Goal: Task Accomplishment & Management: Manage account settings

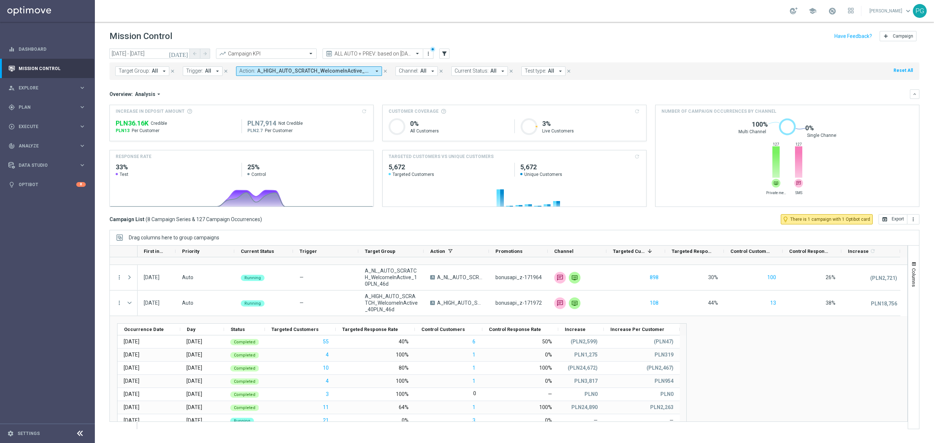
scroll to position [462, 0]
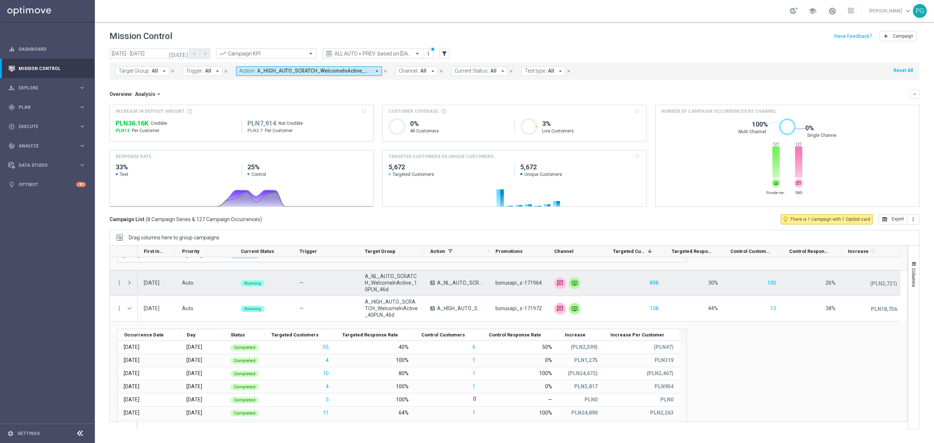
click at [130, 285] on span "Press SPACE to select this row." at bounding box center [129, 283] width 7 height 6
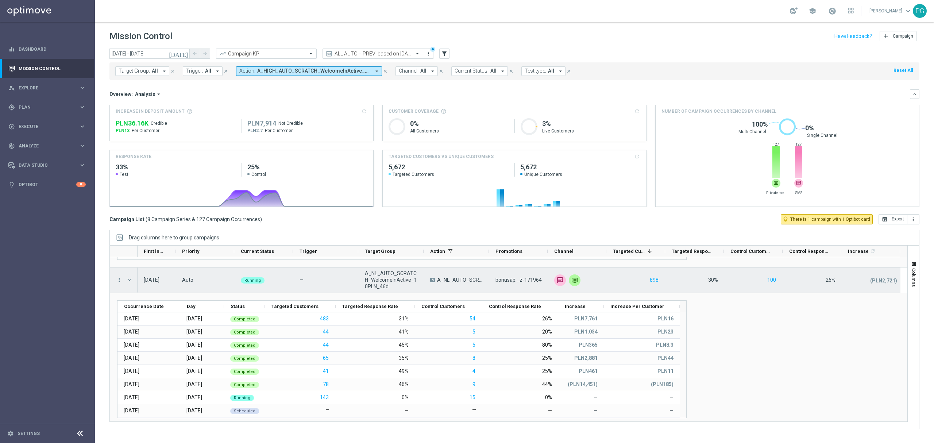
scroll to position [465, 0]
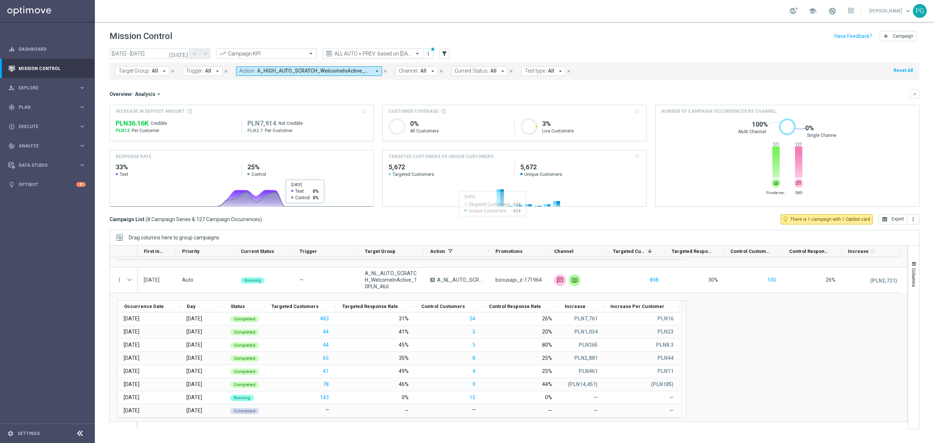
click at [374, 54] on input "text" at bounding box center [365, 54] width 78 height 6
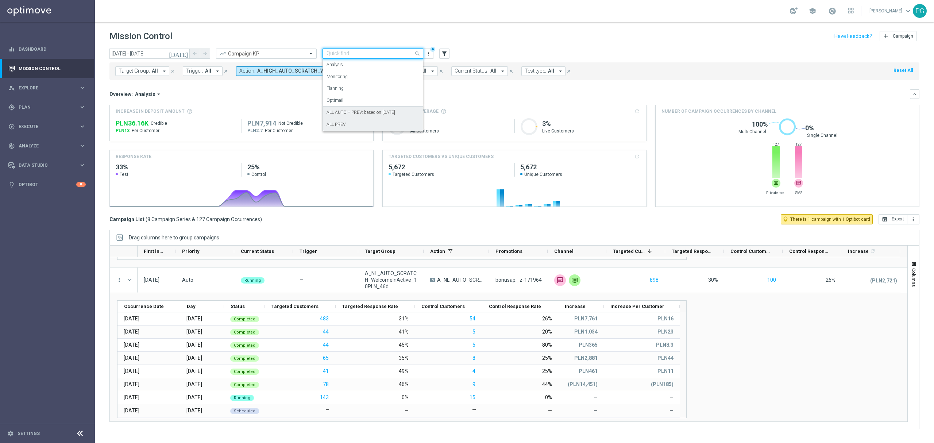
click at [341, 125] on label "ALL PREV" at bounding box center [335, 124] width 19 height 6
click at [378, 52] on input "text" at bounding box center [365, 54] width 78 height 6
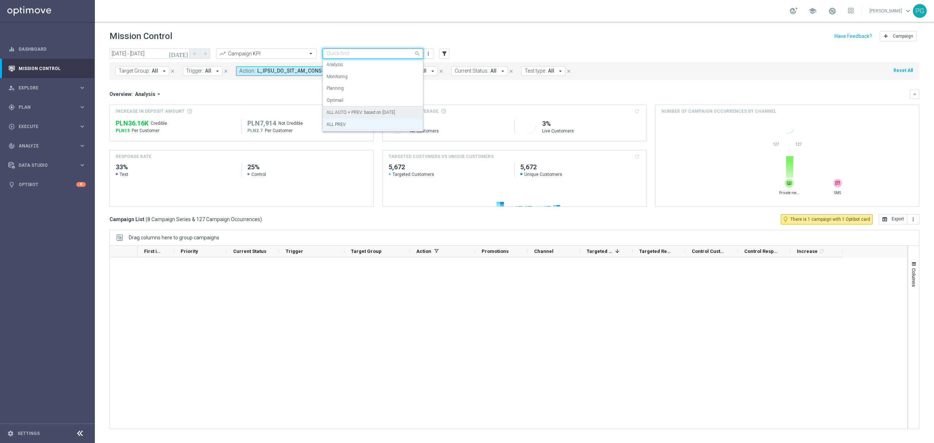
click at [349, 114] on label "ALL AUTO + PREV: based on [DATE]" at bounding box center [360, 112] width 69 height 6
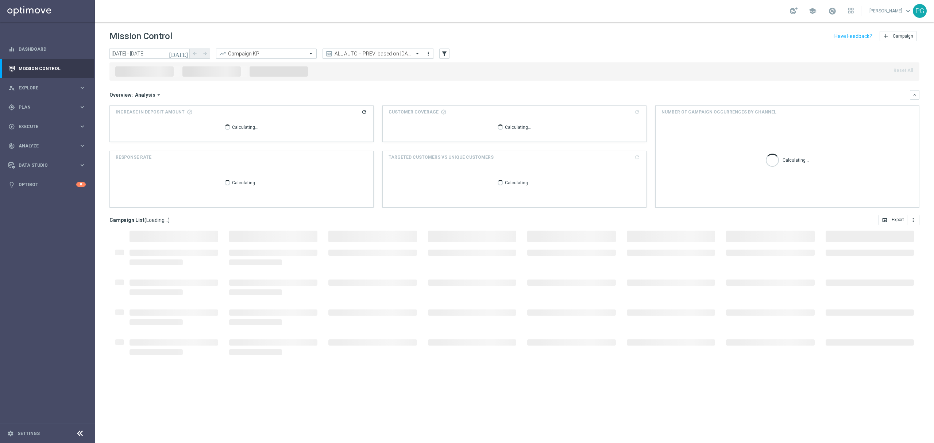
scroll to position [0, 0]
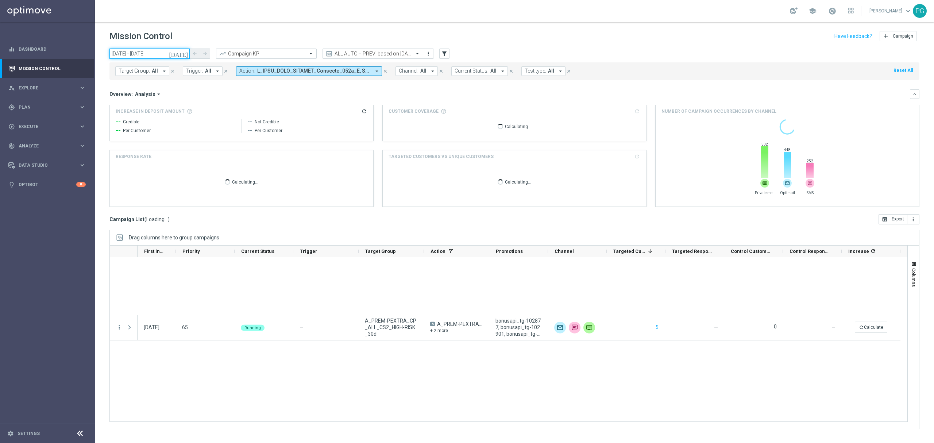
click at [181, 53] on input "[DATE] - [DATE]" at bounding box center [149, 54] width 80 height 10
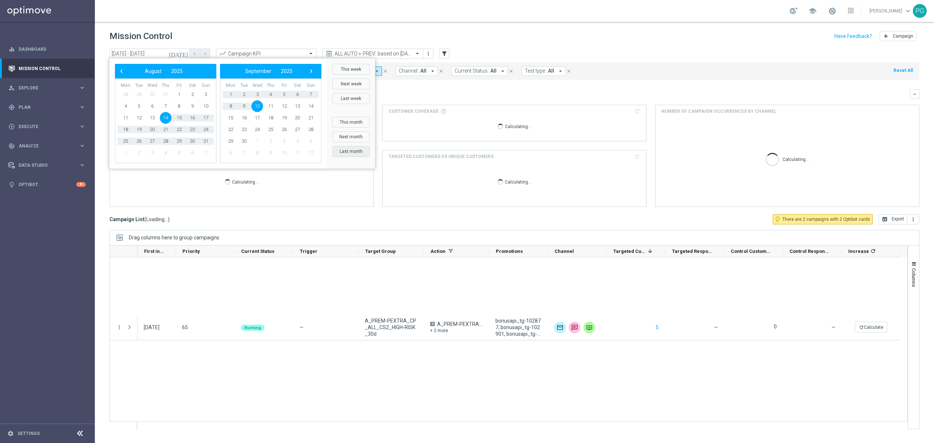
click at [347, 153] on button "Last month" at bounding box center [350, 151] width 37 height 11
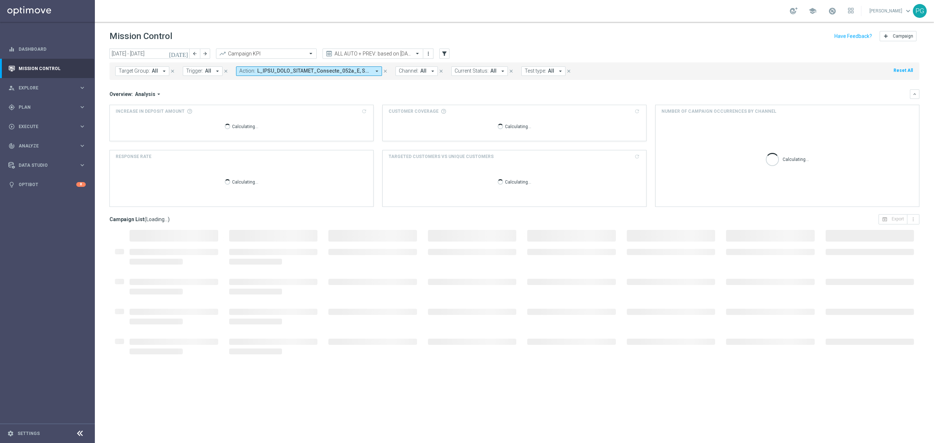
type input "[DATE] - [DATE]"
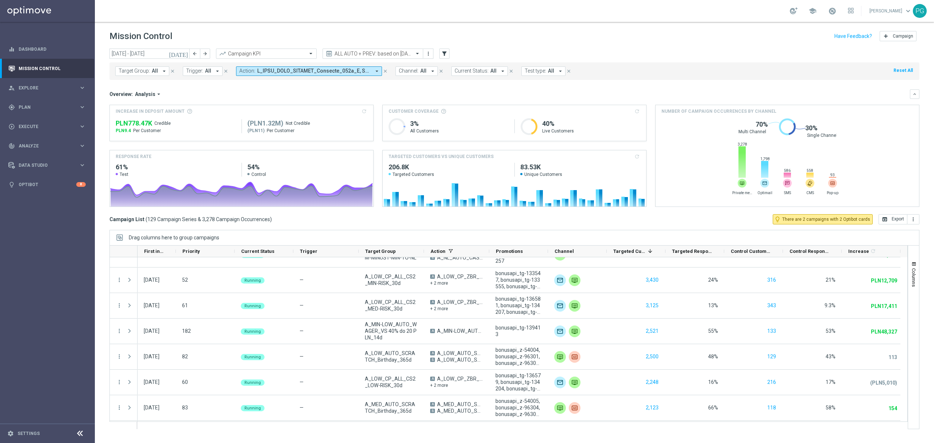
drag, startPoint x: 262, startPoint y: 71, endPoint x: 278, endPoint y: 71, distance: 15.7
click at [262, 71] on span at bounding box center [313, 71] width 113 height 6
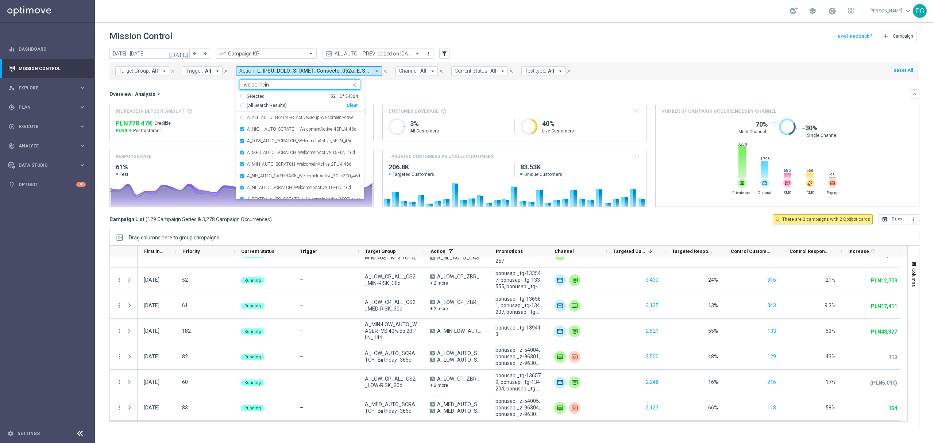
click at [355, 102] on div "(All Search Results) Clear" at bounding box center [299, 104] width 118 height 9
click at [0, 0] on div "Clear" at bounding box center [0, 0] width 0 height 0
type input "welcomein"
click at [351, 84] on icon "close" at bounding box center [354, 85] width 6 height 6
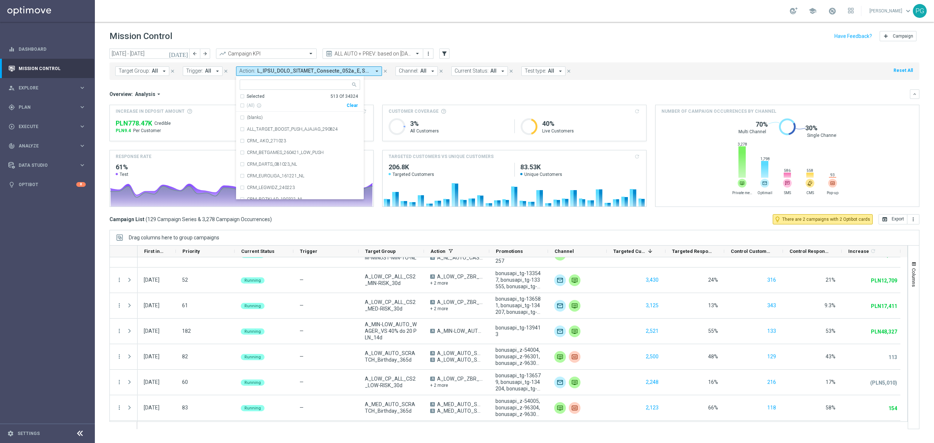
click at [0, 0] on div "Clear" at bounding box center [0, 0] width 0 height 0
click at [328, 85] on input "text" at bounding box center [297, 85] width 107 height 6
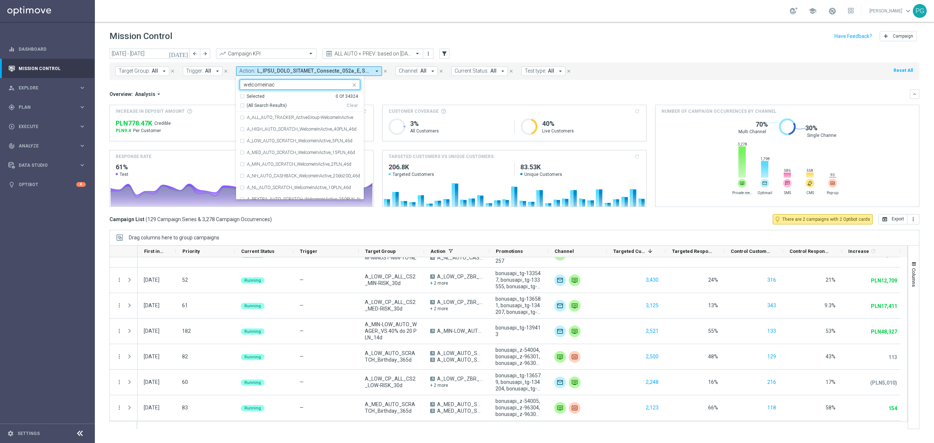
click at [271, 104] on span "(All Search Results)" at bounding box center [267, 105] width 40 height 6
type input "welcomeinac"
click at [264, 117] on label "A_ALL_AUTO_TRACKER_ActiveGroup-WelcomeInActive" at bounding box center [300, 117] width 106 height 4
click at [409, 82] on mini-dashboard "Overview: Analysis arrow_drop_down keyboard_arrow_down Increase In Deposit Amou…" at bounding box center [514, 147] width 810 height 134
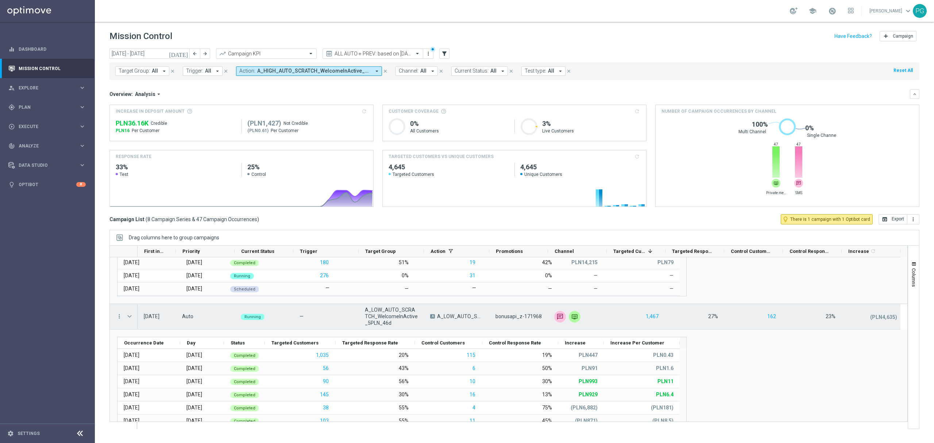
scroll to position [112, 0]
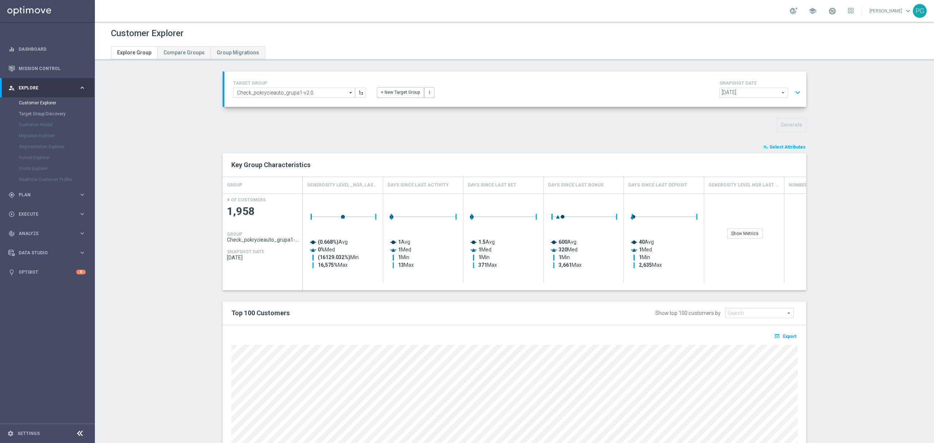
click at [190, 247] on section "TARGET GROUP Check_pokrycieauto_grupa1-v2.0 Check_pokrycieauto_grupa1-v2.0 arro…" at bounding box center [514, 292] width 839 height 442
drag, startPoint x: 224, startPoint y: 313, endPoint x: 241, endPoint y: 314, distance: 17.6
click at [241, 314] on div "Top 100 Customers" at bounding box center [394, 313] width 337 height 12
click at [241, 314] on h2 "Top 100 Customers" at bounding box center [394, 313] width 326 height 9
drag, startPoint x: 241, startPoint y: 313, endPoint x: 251, endPoint y: 312, distance: 10.2
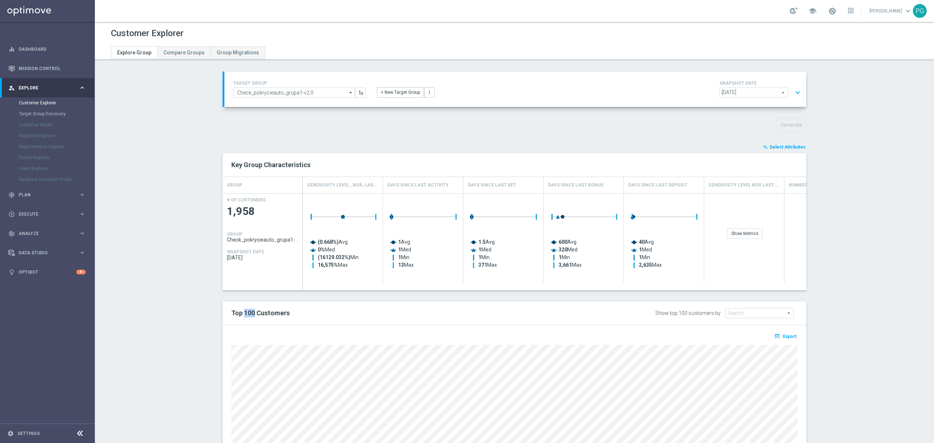
click at [251, 312] on h2 "Top 100 Customers" at bounding box center [394, 313] width 326 height 9
click at [642, 296] on div "playlist_add_check Select Attributes Key Group Characteristics GROUP Generosity…" at bounding box center [513, 323] width 583 height 360
click at [795, 86] on button "expand_more" at bounding box center [797, 93] width 11 height 14
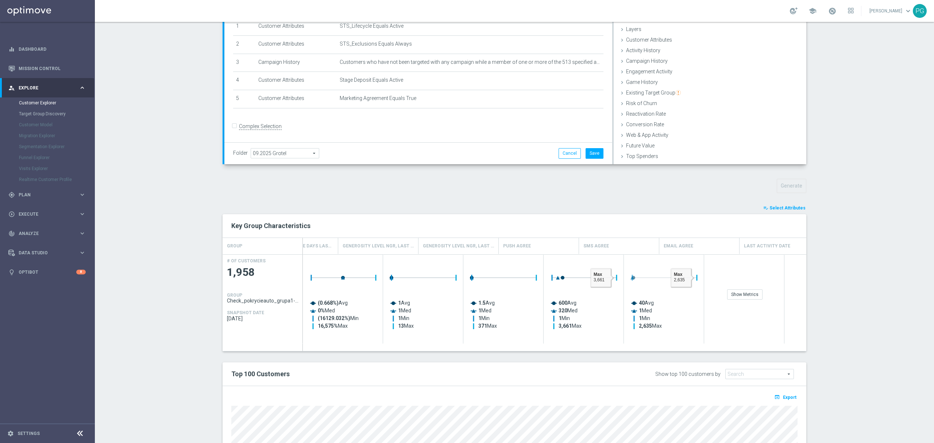
scroll to position [0, 780]
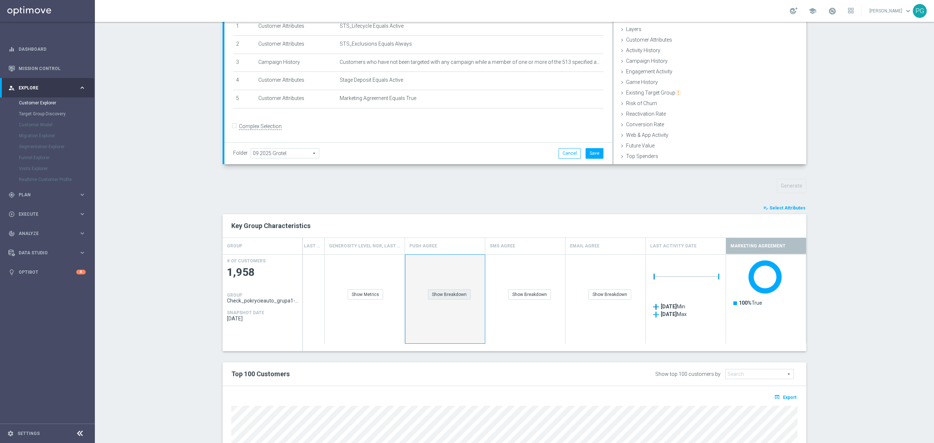
click at [439, 292] on div "Show Breakdown" at bounding box center [449, 294] width 43 height 10
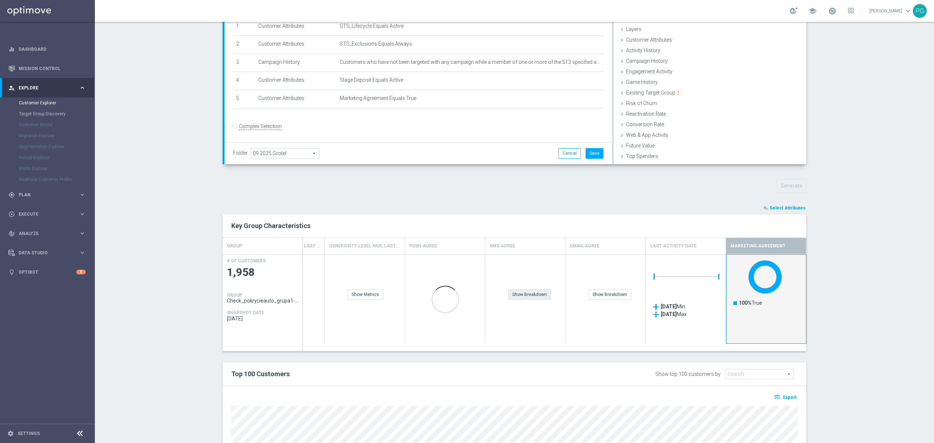
click at [535, 295] on div "Show Breakdown" at bounding box center [529, 294] width 43 height 10
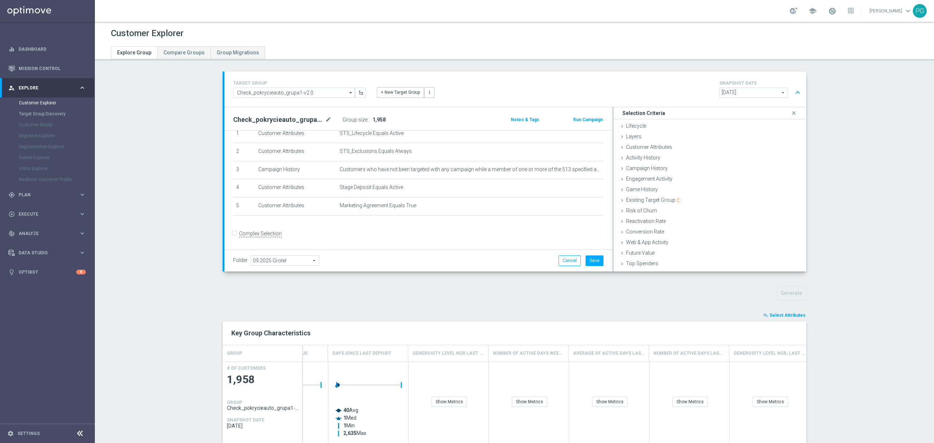
scroll to position [0, 0]
click at [335, 93] on input "Check_pokrycieauto_grupa1-v2.0" at bounding box center [294, 92] width 122 height 10
click at [284, 130] on div "potent_active_18-31-0825" at bounding box center [262, 131] width 51 height 7
type input "potent_active_18-31-0825"
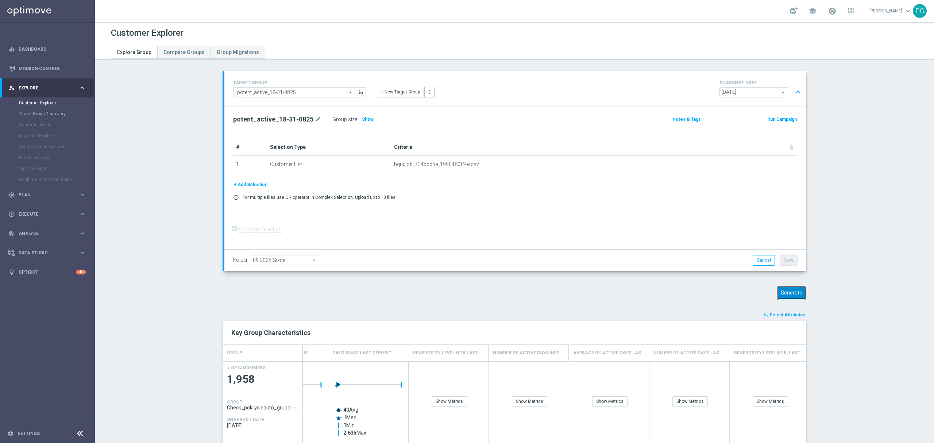
click at [788, 295] on button "Generate" at bounding box center [791, 293] width 30 height 14
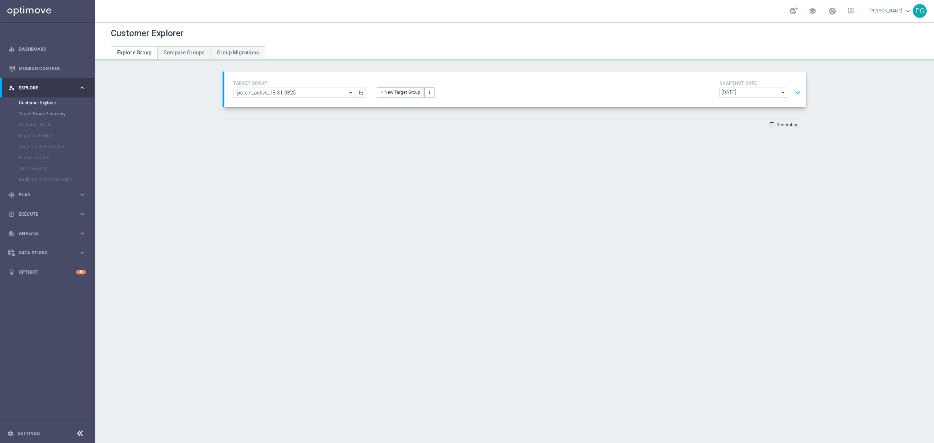
click at [797, 96] on button "expand_more" at bounding box center [797, 93] width 11 height 14
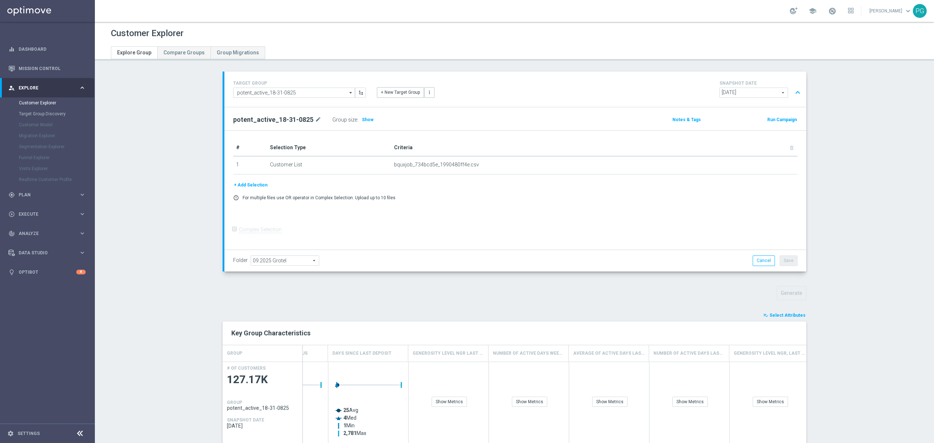
scroll to position [19, 0]
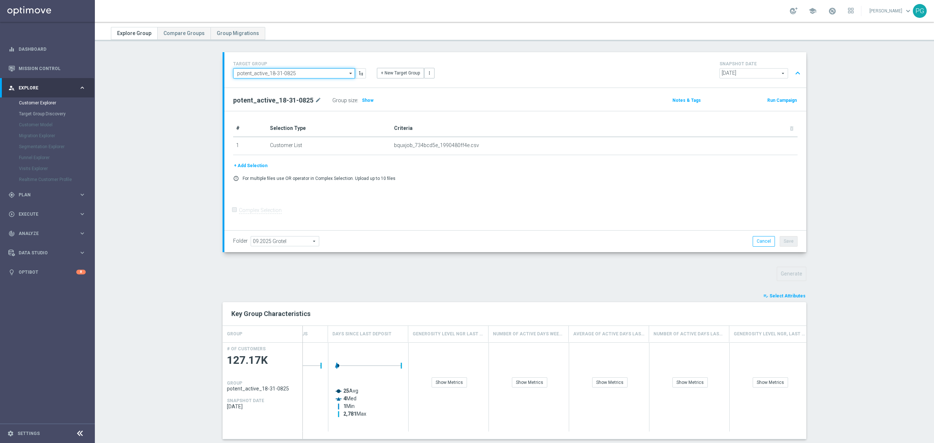
click at [339, 74] on input "potent_active_18-31-0825" at bounding box center [294, 73] width 122 height 10
click at [288, 85] on div "Check_pokrycieauto_grupa1-v2.0" at bounding box center [270, 84] width 66 height 7
type input "Check_pokrycieauto_grupa1-v2.0"
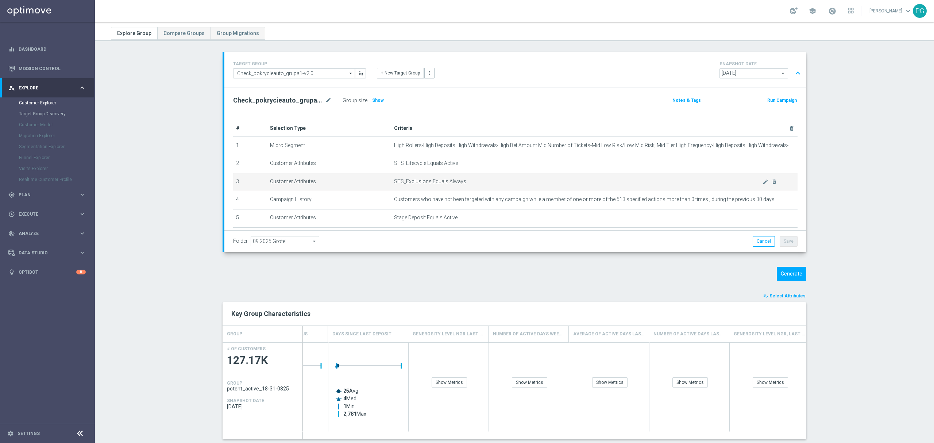
scroll to position [40, 0]
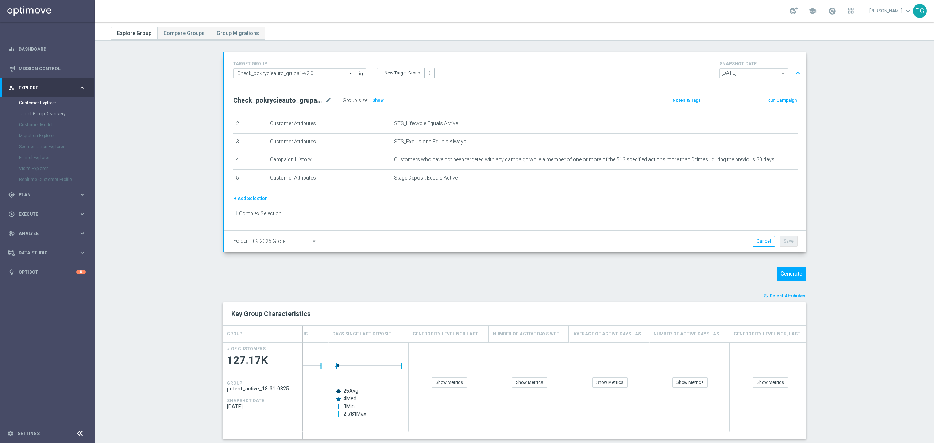
click at [247, 201] on button "+ Add Selection" at bounding box center [250, 198] width 35 height 8
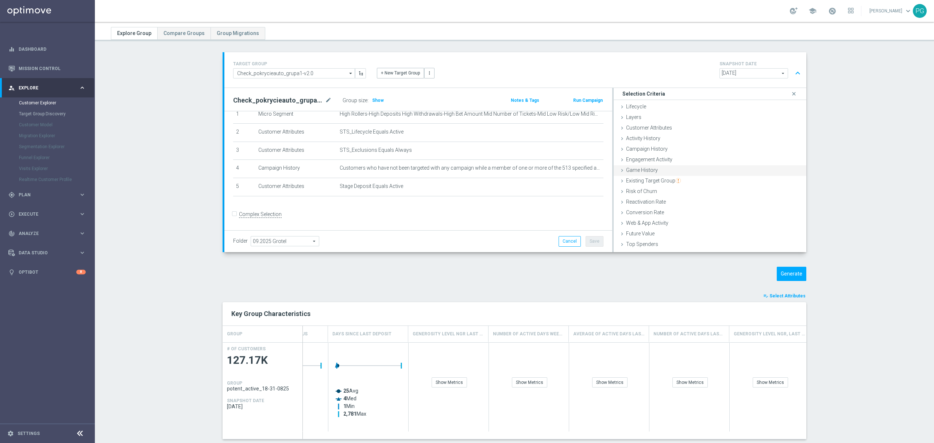
scroll to position [30, 0]
click at [639, 152] on span "Existing Target Group" at bounding box center [653, 151] width 55 height 6
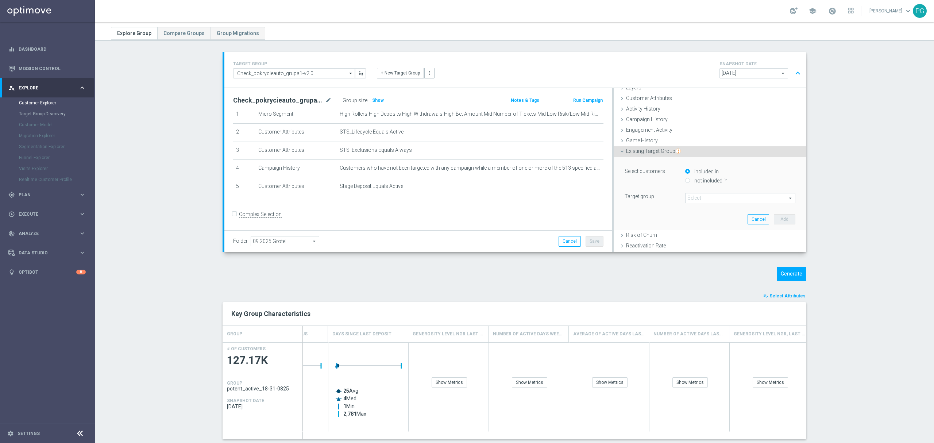
click at [699, 194] on span at bounding box center [739, 197] width 109 height 9
click at [699, 194] on input "search" at bounding box center [740, 198] width 110 height 10
type input "18-"
click at [703, 230] on span "potent_active_18-31-0825" at bounding box center [740, 228] width 103 height 6
type input "potent_active_18-31-0825"
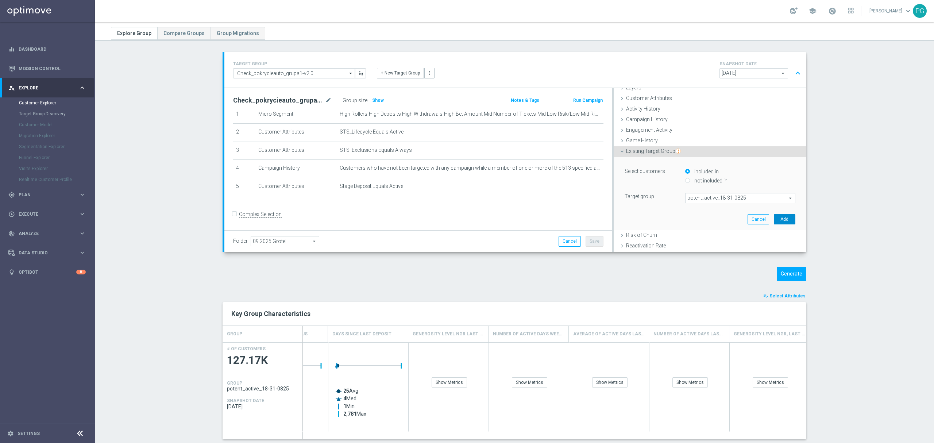
click at [776, 218] on button "Add" at bounding box center [784, 219] width 22 height 10
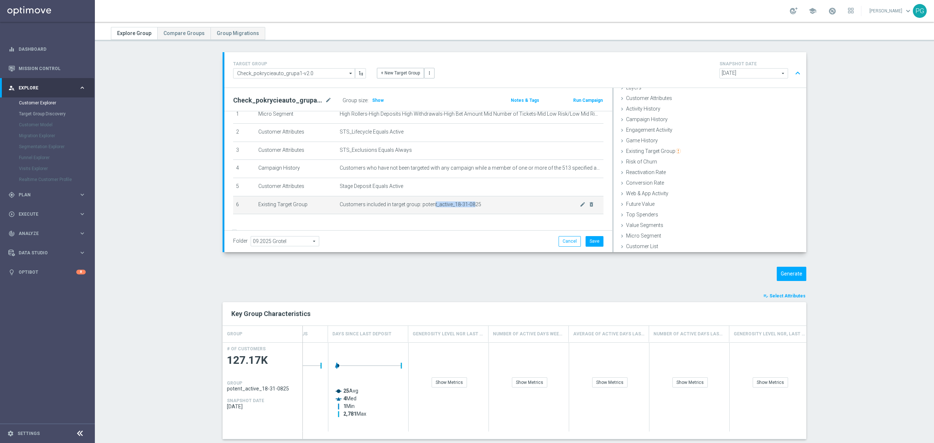
drag, startPoint x: 428, startPoint y: 209, endPoint x: 467, endPoint y: 206, distance: 39.2
click at [467, 206] on span "Customers included in target group: potent_active_18-31-0825" at bounding box center [460, 204] width 240 height 6
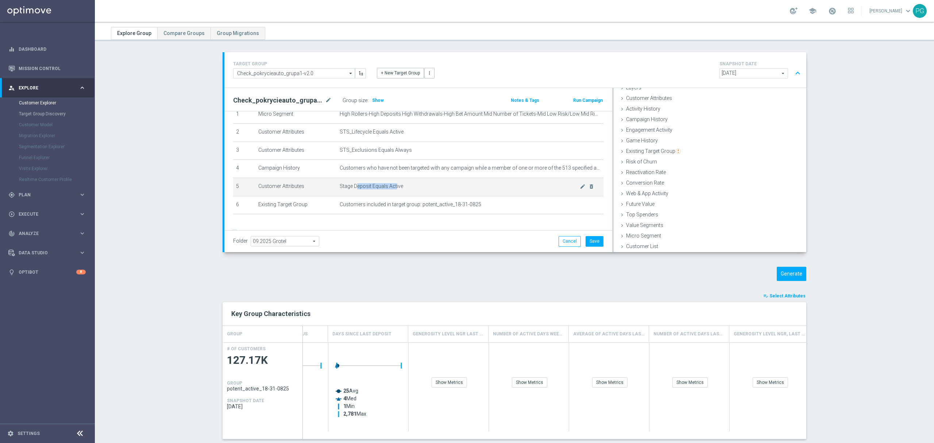
drag, startPoint x: 389, startPoint y: 186, endPoint x: 350, endPoint y: 190, distance: 38.8
click at [350, 189] on span "Stage Deposit Equals Active" at bounding box center [460, 186] width 240 height 6
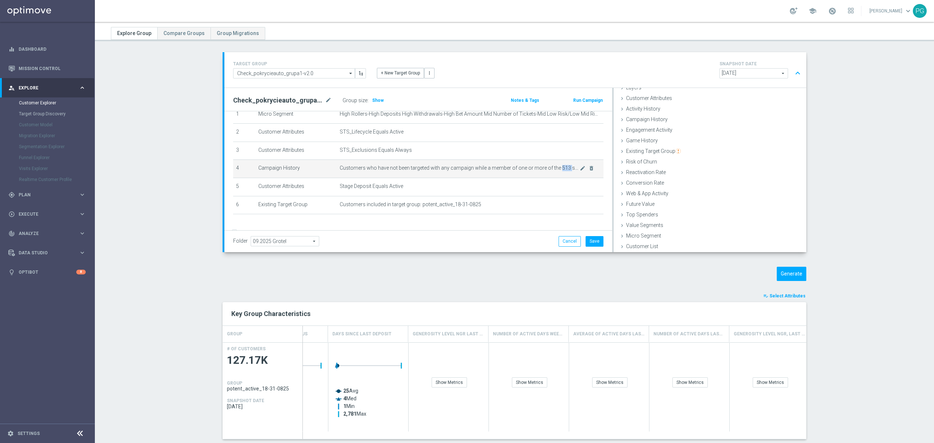
drag, startPoint x: 551, startPoint y: 168, endPoint x: 561, endPoint y: 167, distance: 9.2
click at [561, 167] on span "Customers who have not been targeted with any campaign while a member of one or…" at bounding box center [460, 168] width 240 height 6
click at [530, 168] on span "Customers who have not been targeted with any campaign while a member of one or…" at bounding box center [460, 168] width 240 height 6
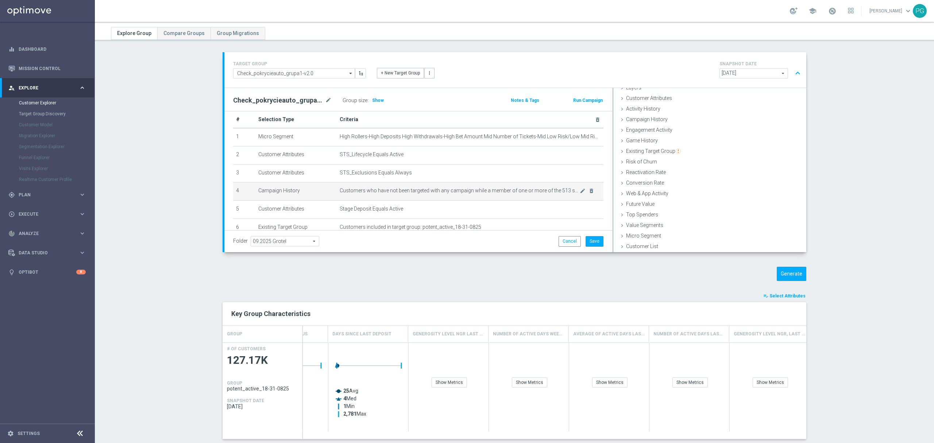
scroll to position [8, 0]
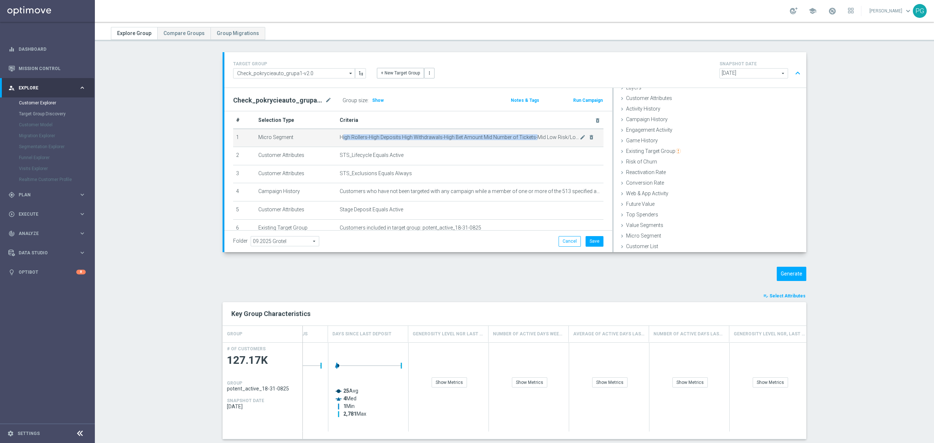
drag, startPoint x: 527, startPoint y: 136, endPoint x: 337, endPoint y: 135, distance: 190.0
click at [340, 135] on span "High Rollers-High Deposits High Withdrawals-High Bet Amount Mid Number of Ticke…" at bounding box center [460, 137] width 240 height 6
click at [588, 137] on icon "delete_forever" at bounding box center [591, 137] width 6 height 6
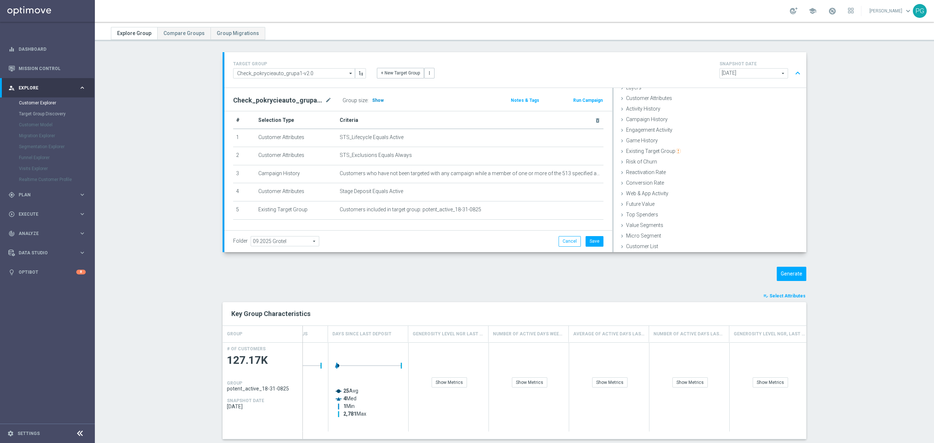
click at [372, 100] on span "Show" at bounding box center [378, 100] width 12 height 5
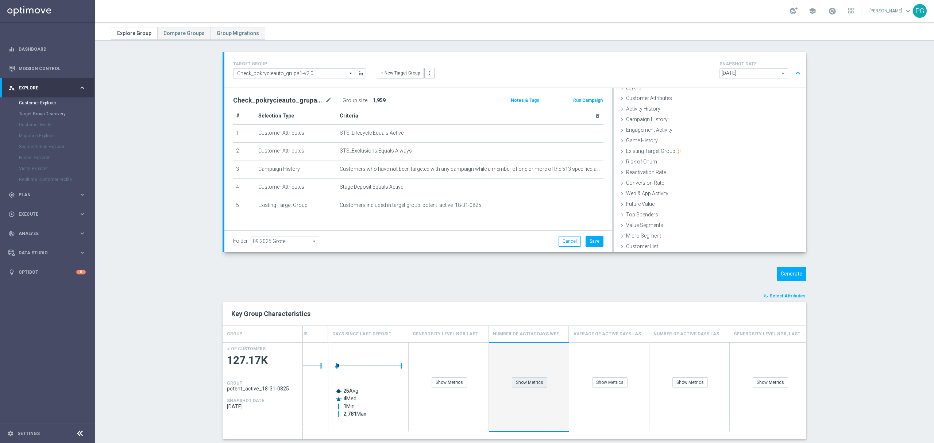
click at [515, 378] on div "Show Metrics" at bounding box center [529, 382] width 35 height 10
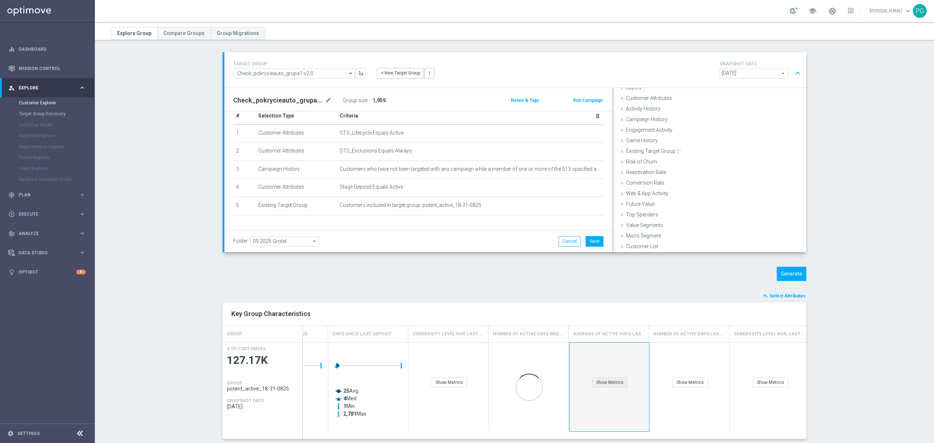
click at [611, 379] on div "Show Metrics" at bounding box center [609, 382] width 35 height 10
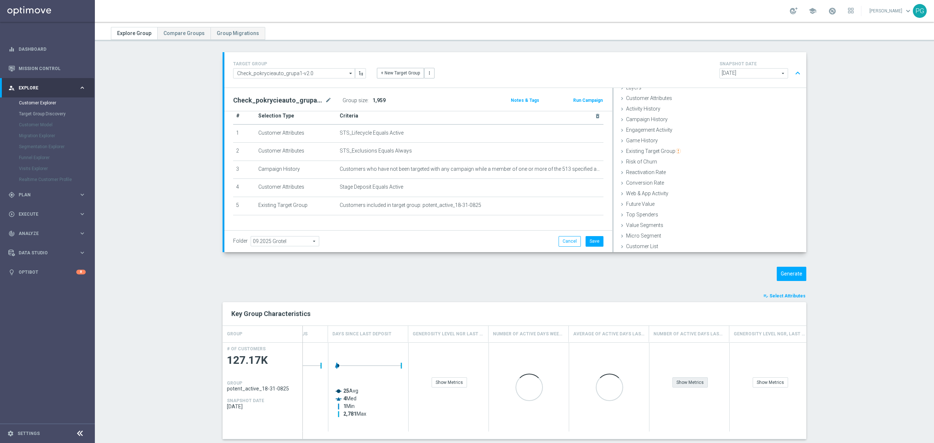
click at [682, 385] on div "Show Metrics" at bounding box center [689, 382] width 35 height 10
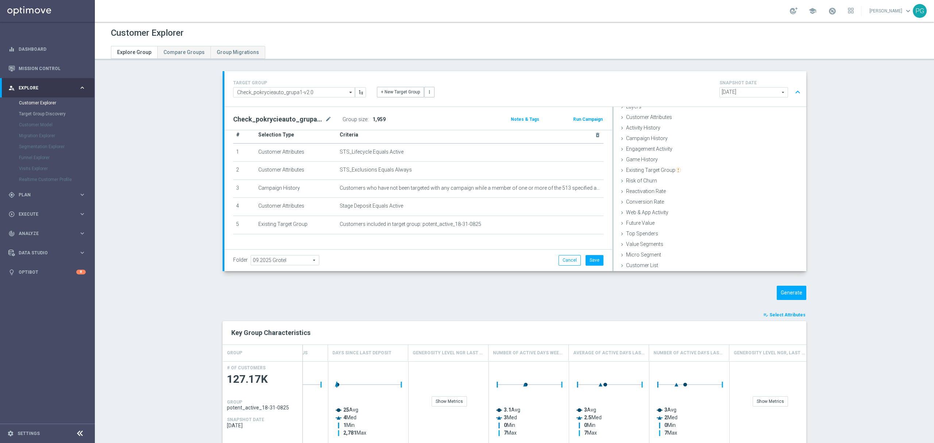
scroll to position [0, 0]
click at [303, 95] on input "Check_pokrycieauto_grupa1-v2.0" at bounding box center [294, 93] width 122 height 10
click at [279, 168] on div "- Campaign 4" at bounding box center [291, 169] width 116 height 11
type input "- Campaign 4"
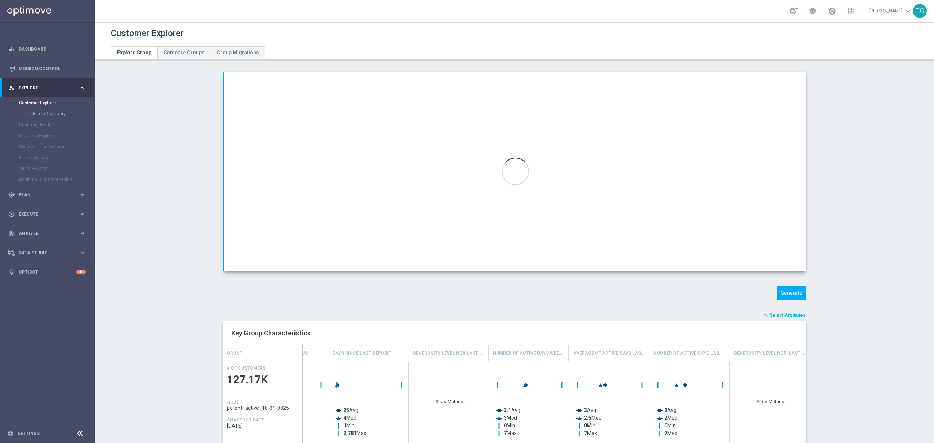
checkbox input "true"
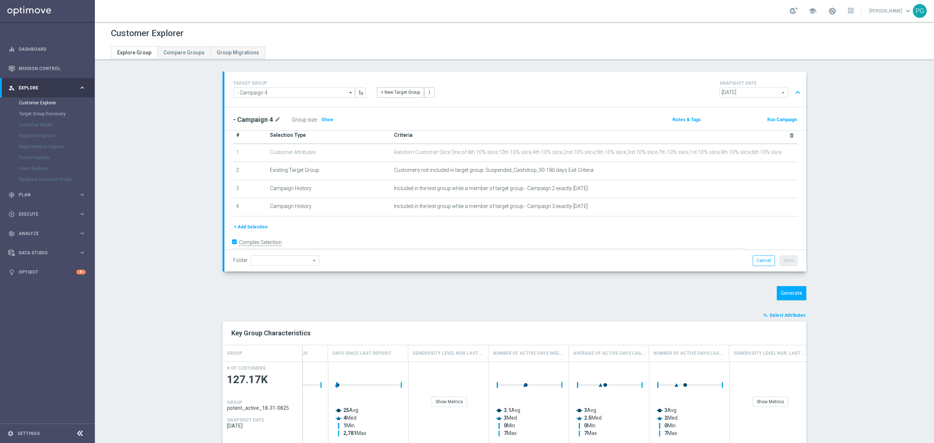
scroll to position [34, 0]
click at [287, 93] on input "- Campaign 4" at bounding box center [294, 93] width 122 height 10
click at [287, 101] on div "Check_pokrycieauto_grupa1-v2.0" at bounding box center [270, 103] width 66 height 7
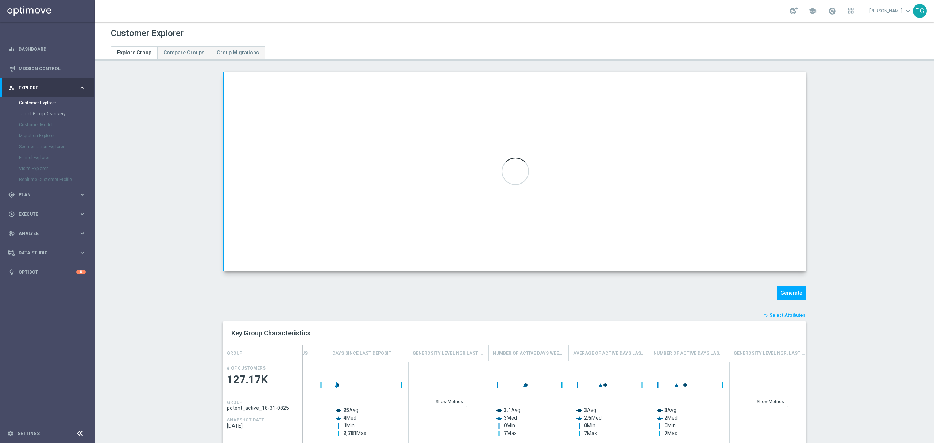
type input "Check_pokrycieauto_grupa1-v2.0"
checkbox input "false"
type input "09.2025 Grotel"
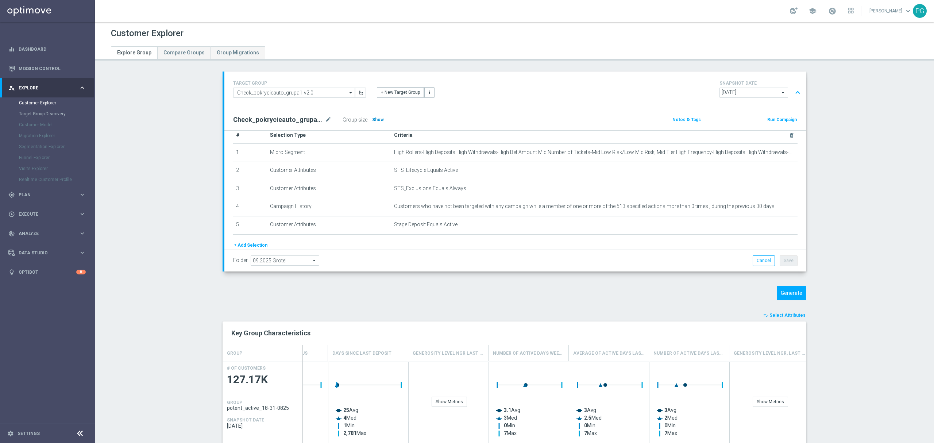
click at [372, 121] on span "Show" at bounding box center [378, 119] width 12 height 5
click at [790, 297] on button "Generate" at bounding box center [791, 293] width 30 height 14
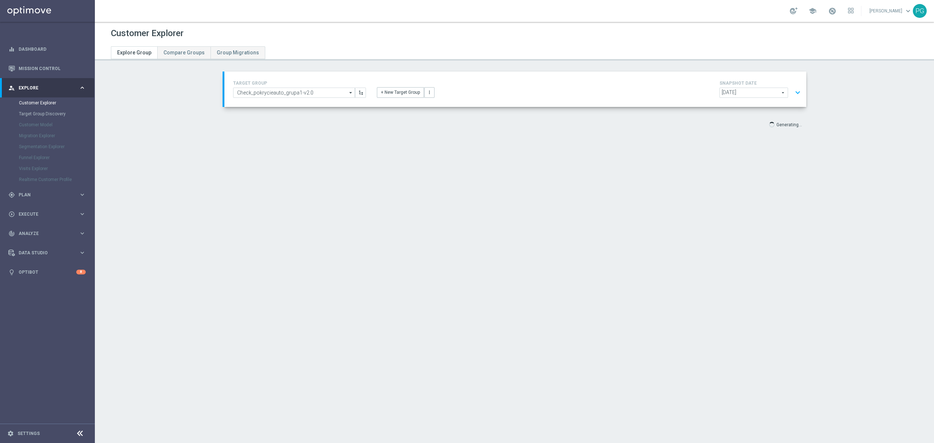
click at [792, 86] on button "expand_more" at bounding box center [797, 93] width 11 height 14
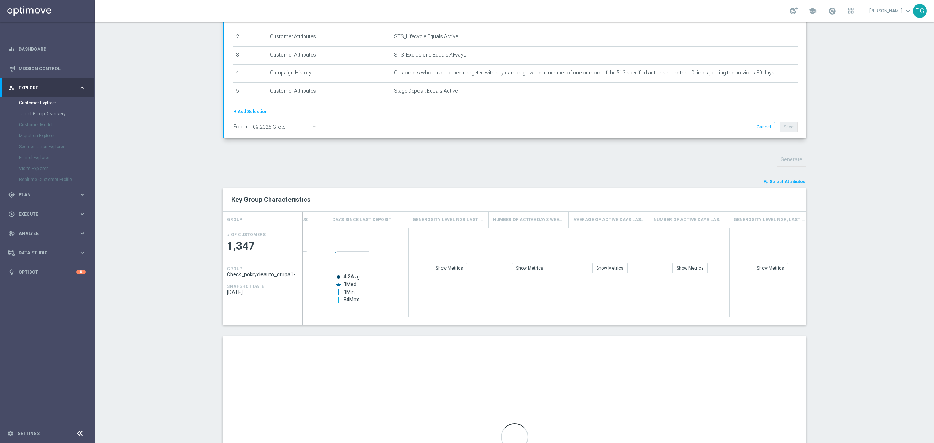
scroll to position [0, 341]
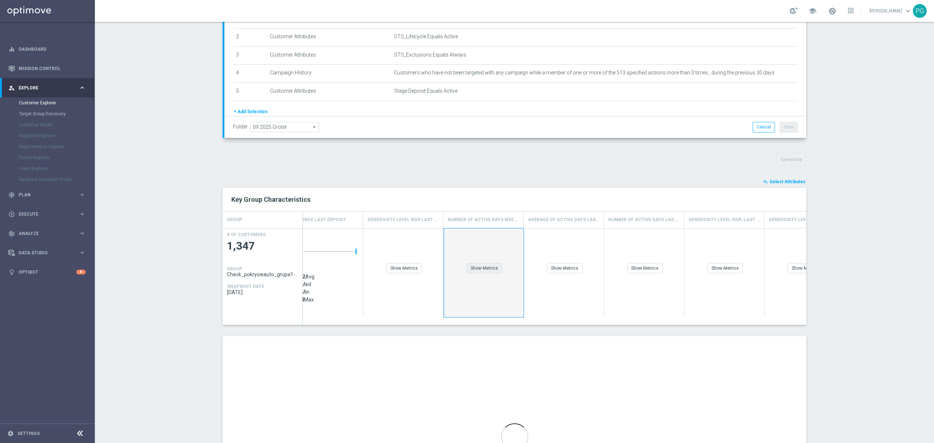
click at [494, 269] on div "Show Metrics" at bounding box center [483, 268] width 35 height 10
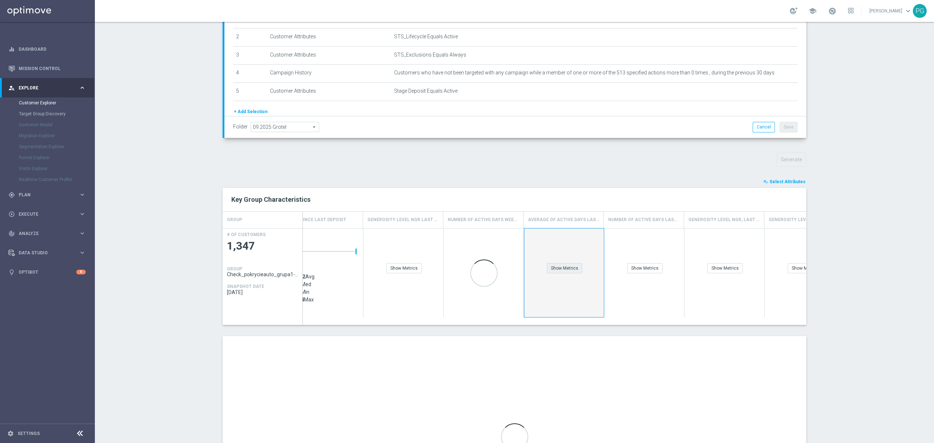
click at [547, 268] on div "Show Metrics" at bounding box center [564, 268] width 35 height 10
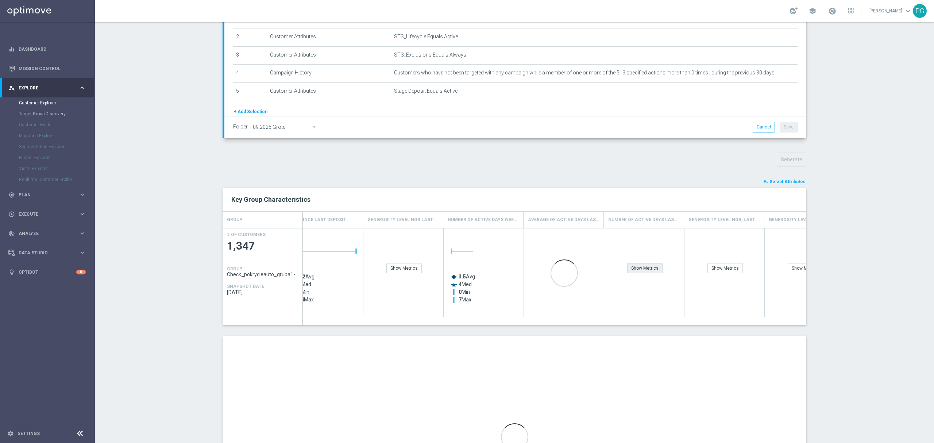
click at [640, 264] on div "Show Metrics" at bounding box center [644, 268] width 35 height 10
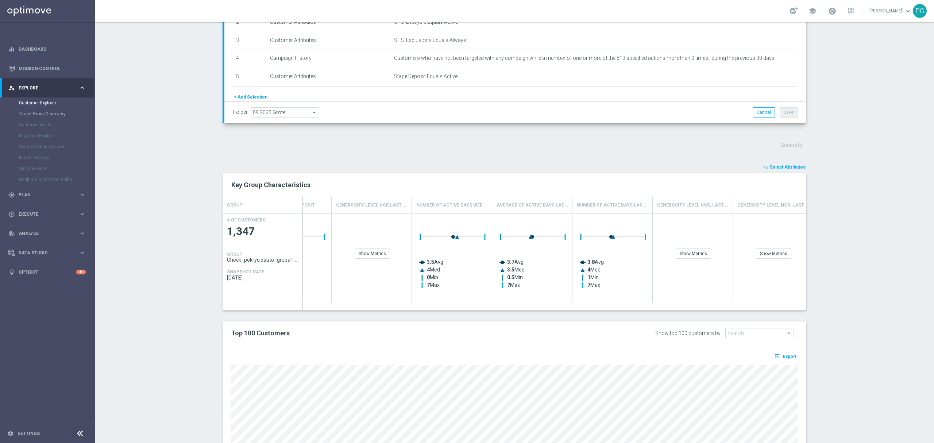
scroll to position [159, 0]
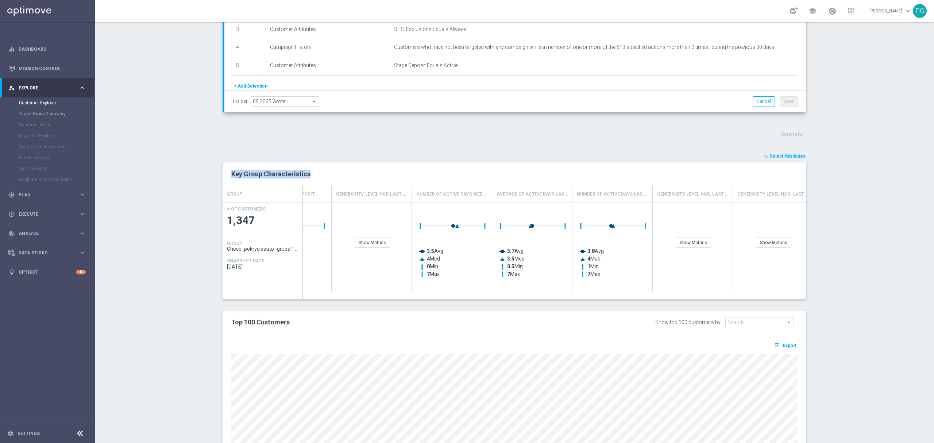
drag, startPoint x: 756, startPoint y: 147, endPoint x: 819, endPoint y: 165, distance: 65.5
click at [819, 165] on section "TARGET GROUP Check_pokrycieauto_grupa1-v2.0 Check_pokrycieauto_grupa1-v2.0 arro…" at bounding box center [514, 217] width 839 height 610
click at [814, 160] on div at bounding box center [814, 160] width 0 height 0
click at [212, 260] on div "TARGET GROUP Check_pokrycieauto_grupa1-v2.0 Check_pokrycieauto_grupa1-v2.0 arro…" at bounding box center [514, 217] width 613 height 610
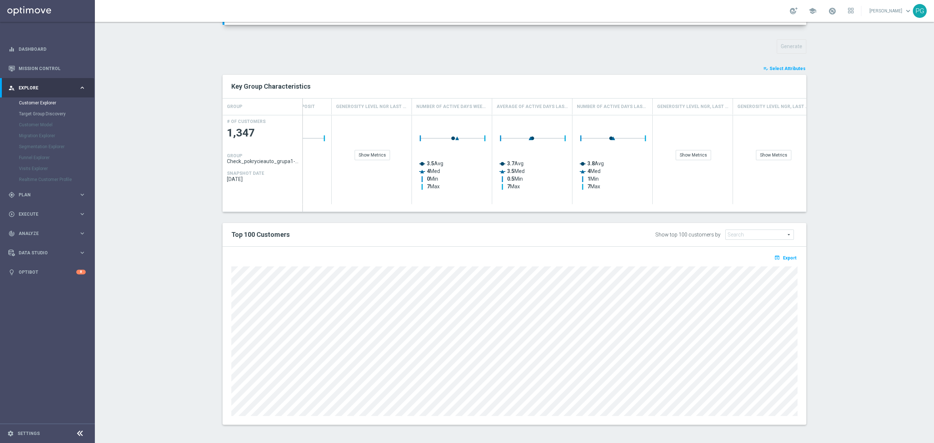
scroll to position [247, 0]
click at [788, 66] on span "Select Attributes" at bounding box center [787, 68] width 36 height 5
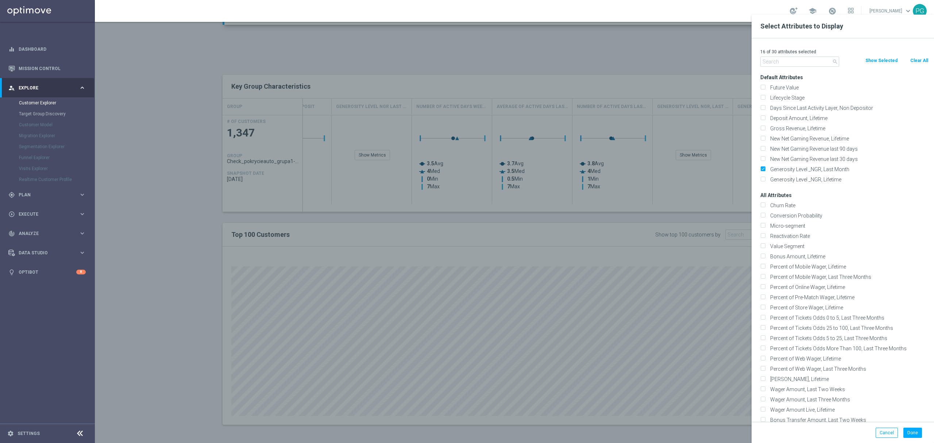
click at [924, 59] on button "Clear All" at bounding box center [918, 61] width 19 height 8
checkbox input "false"
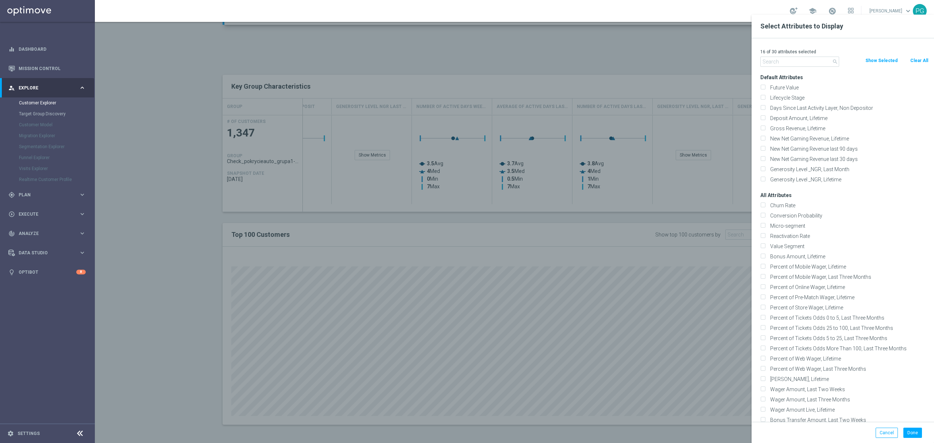
checkbox input "false"
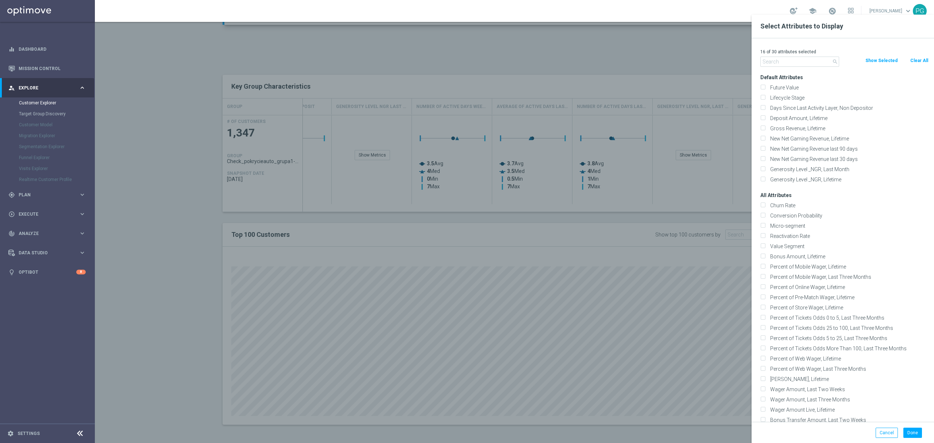
checkbox input "false"
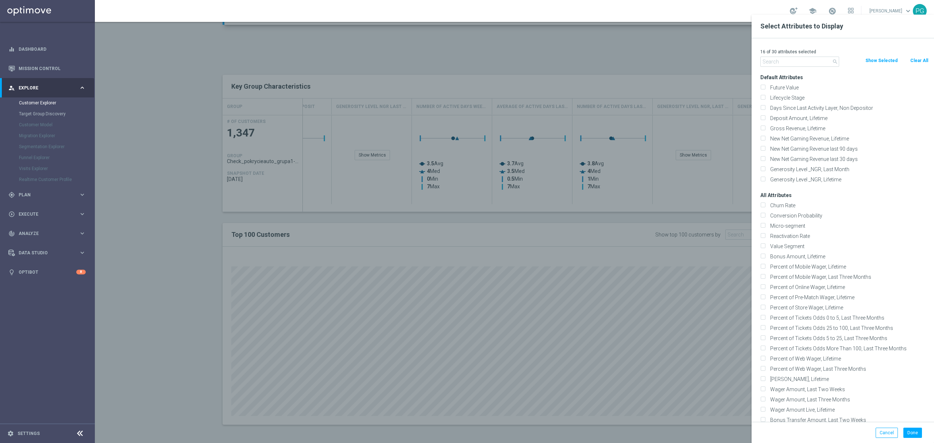
checkbox input "false"
click at [796, 62] on input "text" at bounding box center [799, 62] width 79 height 10
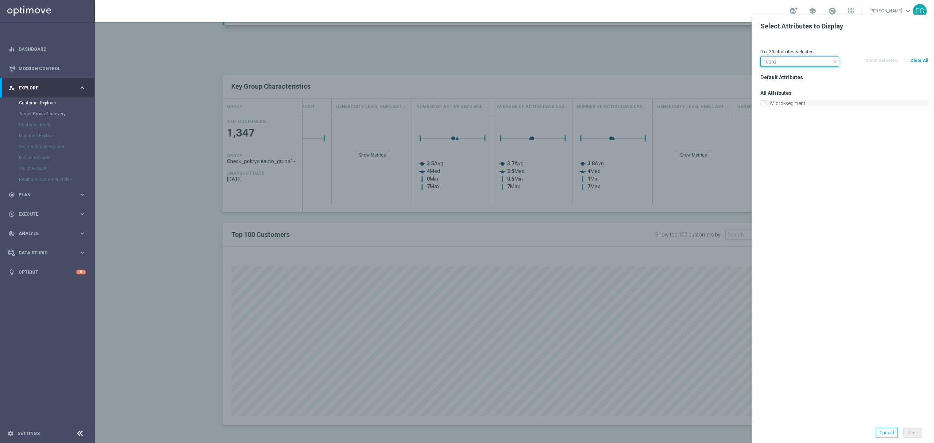
type input "micro"
click at [781, 102] on label "Micro-segment" at bounding box center [847, 103] width 161 height 7
click at [765, 102] on input "Micro-segment" at bounding box center [762, 104] width 5 height 5
checkbox input "true"
click at [912, 432] on button "Done" at bounding box center [912, 432] width 19 height 10
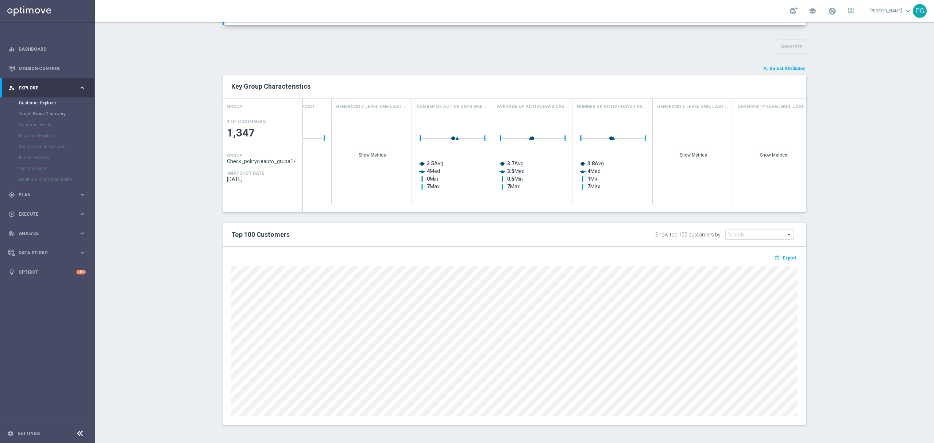
type input "Micro-segment"
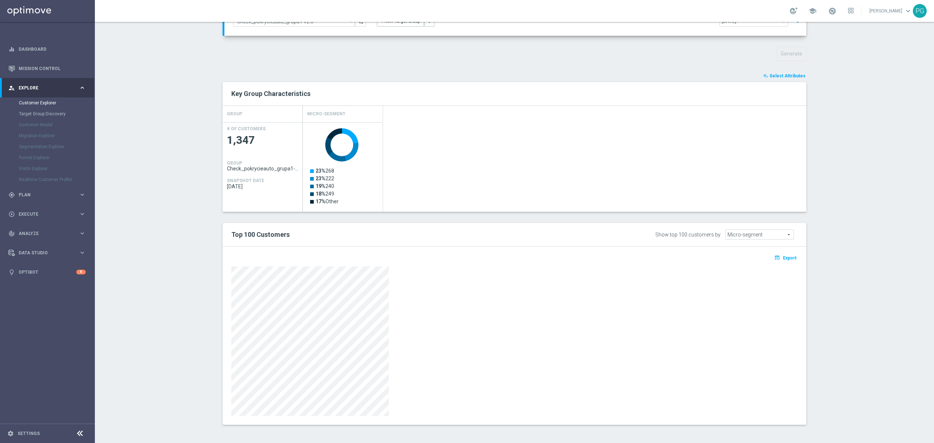
scroll to position [0, 0]
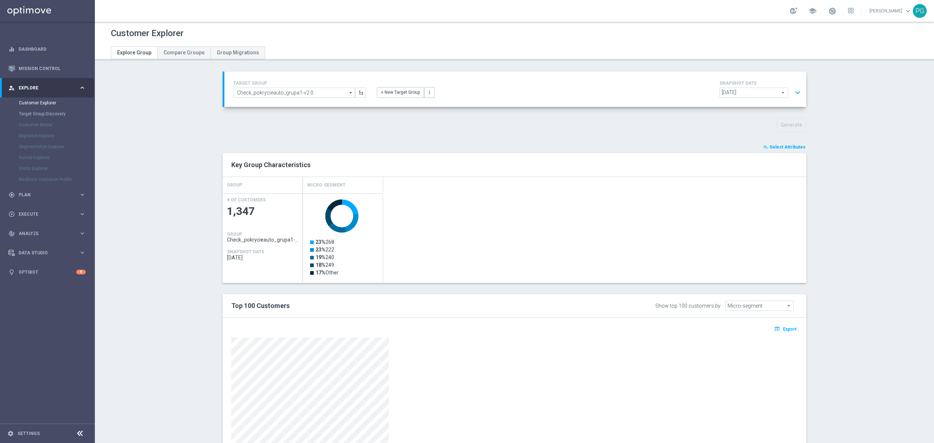
click at [794, 93] on button "expand_more" at bounding box center [797, 93] width 11 height 14
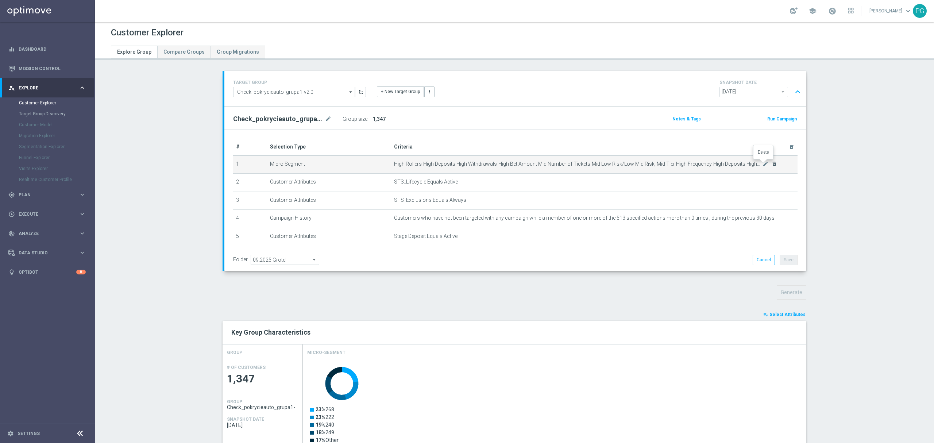
click at [771, 166] on icon "delete_forever" at bounding box center [774, 164] width 6 height 6
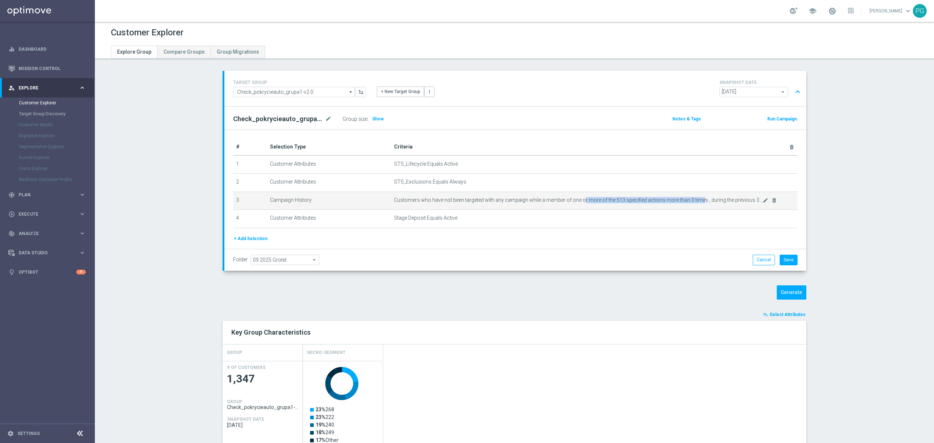
drag, startPoint x: 693, startPoint y: 198, endPoint x: 575, endPoint y: 203, distance: 117.9
click at [575, 203] on span "Customers who have not been targeted with any campaign while a member of one or…" at bounding box center [578, 200] width 368 height 6
click at [241, 241] on button "+ Add Selection" at bounding box center [250, 238] width 35 height 8
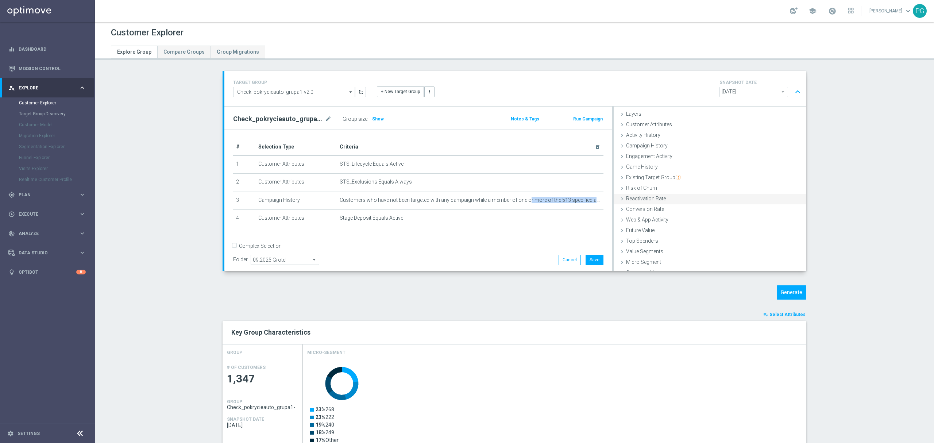
scroll to position [30, 0]
click at [643, 265] on span "Customer List" at bounding box center [642, 265] width 32 height 6
click at [659, 169] on span "Existing Target Group" at bounding box center [653, 170] width 55 height 6
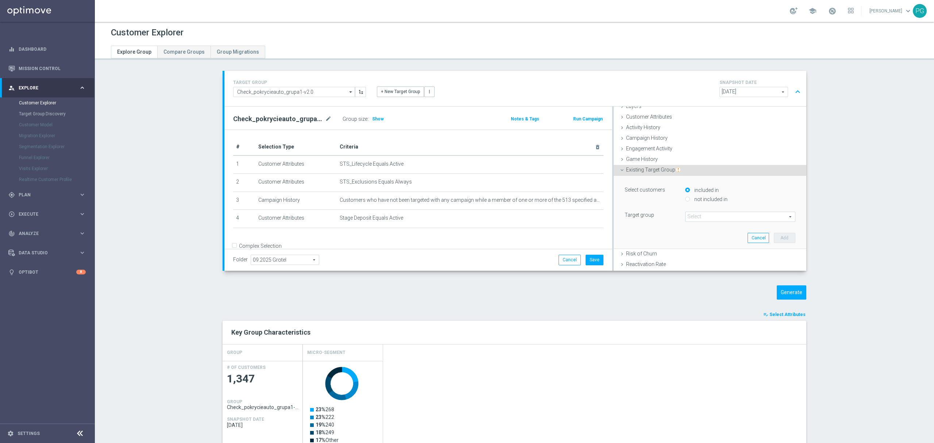
click at [698, 218] on span at bounding box center [739, 216] width 109 height 9
click at [698, 218] on input "search" at bounding box center [740, 217] width 110 height 10
type input "18-"
click at [723, 247] on span "potent_active_18-31-0825" at bounding box center [740, 247] width 103 height 6
type input "potent_active_18-31-0825"
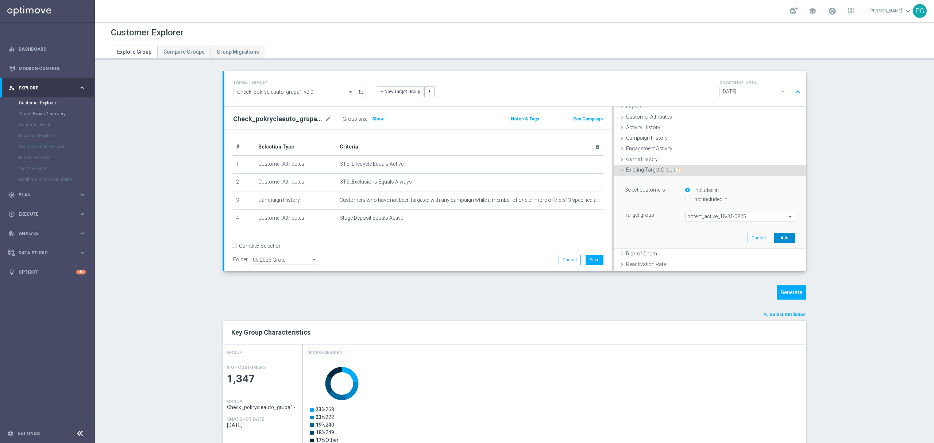
click at [777, 239] on button "Add" at bounding box center [784, 238] width 22 height 10
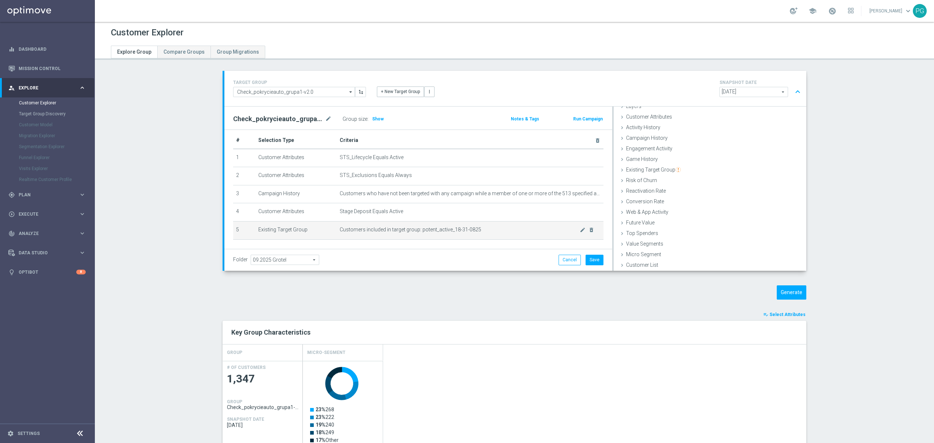
scroll to position [11, 0]
click at [372, 118] on span "Show" at bounding box center [378, 118] width 12 height 5
click at [794, 292] on button "Generate" at bounding box center [791, 292] width 30 height 14
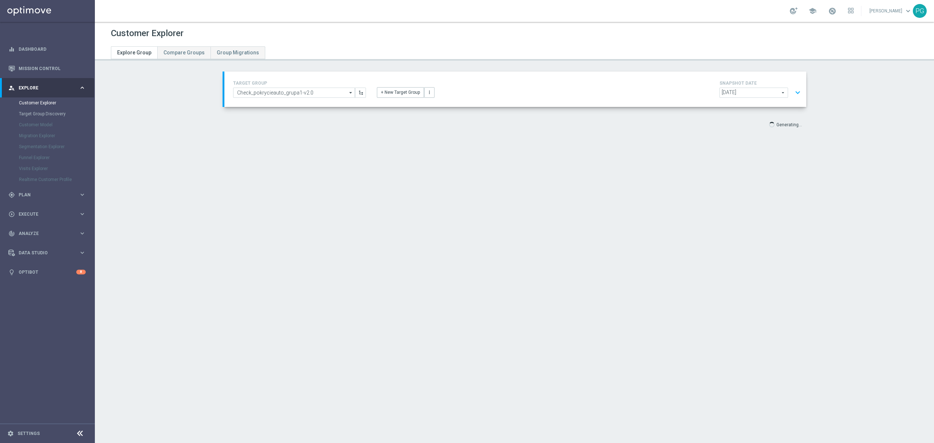
scroll to position [0, 0]
click at [795, 99] on button "expand_more" at bounding box center [797, 93] width 11 height 14
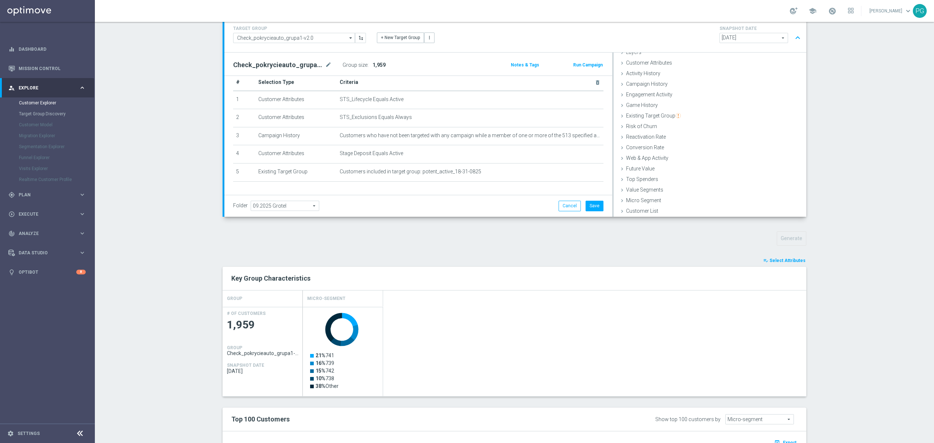
scroll to position [60, 0]
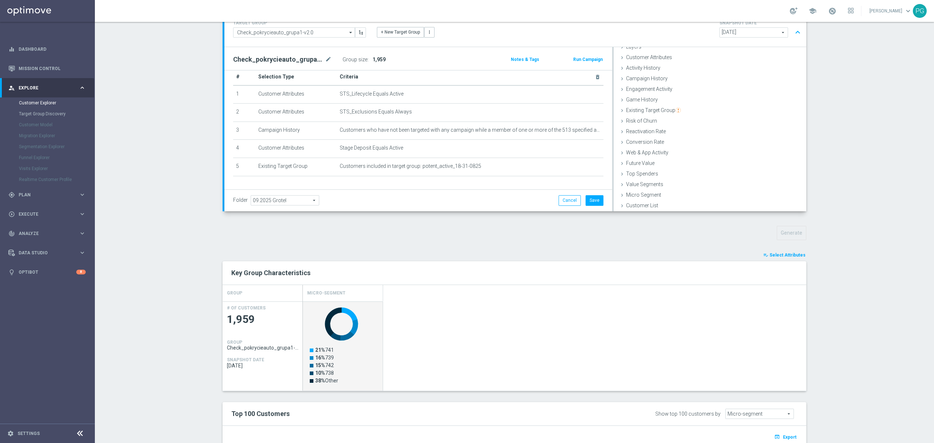
drag, startPoint x: 323, startPoint y: 350, endPoint x: 336, endPoint y: 374, distance: 26.8
click at [336, 374] on icon "Created with Highcharts 9.3.3 21% 741 16% 739 15% 742 10% 738 38% Other" at bounding box center [343, 349] width 73 height 93
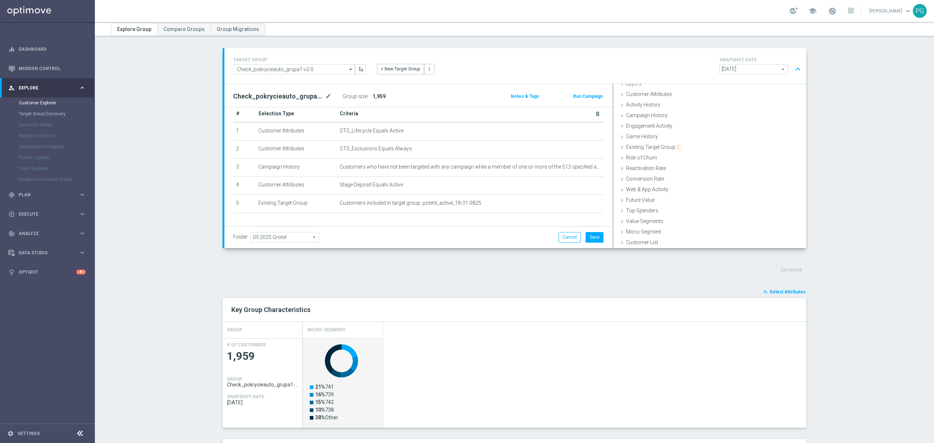
scroll to position [23, 0]
click at [579, 168] on icon "mode_edit" at bounding box center [582, 167] width 6 height 6
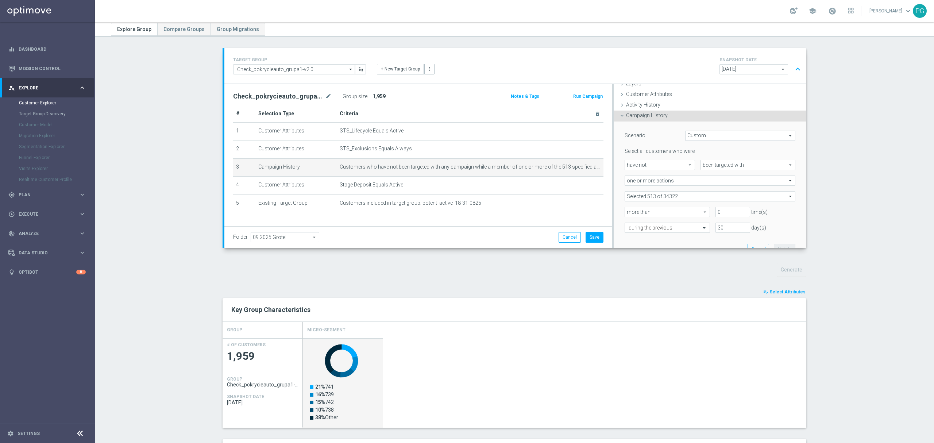
click at [653, 198] on span at bounding box center [710, 195] width 170 height 9
click at [639, 212] on span "Show Selected" at bounding box center [648, 210] width 27 height 5
click at [632, 212] on input "Show Selected" at bounding box center [629, 212] width 5 height 5
checkbox input "true"
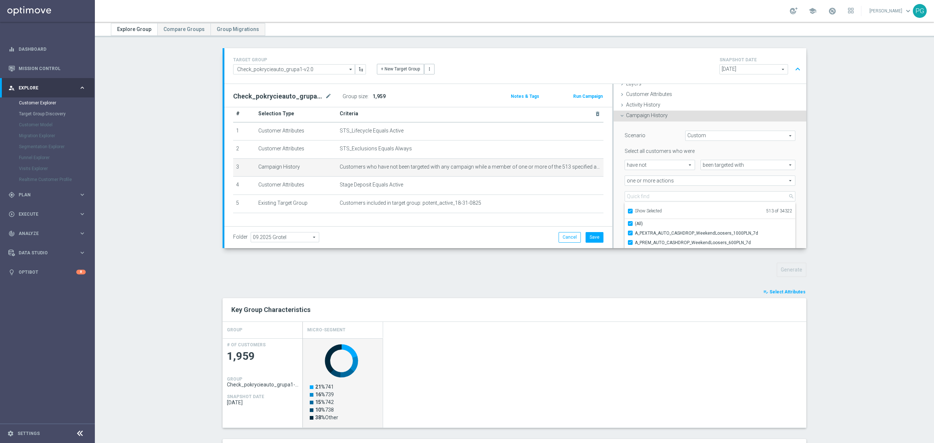
scroll to position [101, 0]
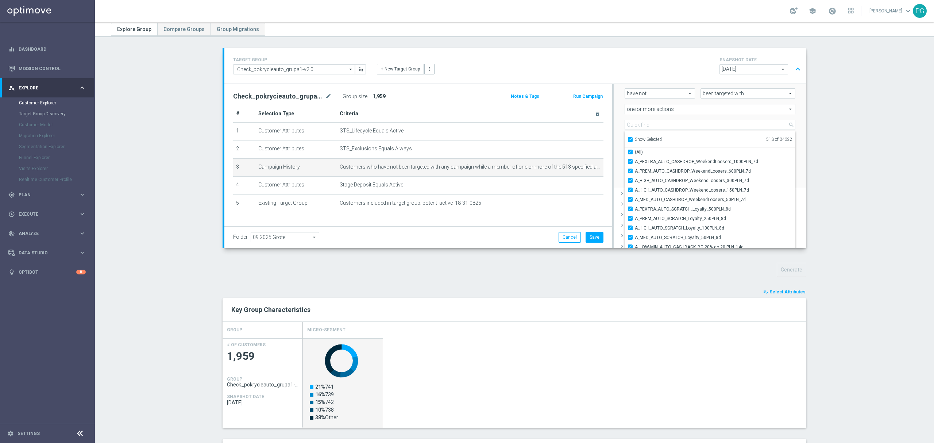
click at [619, 123] on div "Selected 513 of 34322 arrow_drop_down search Show Selected 513 of 34322 (All) A…" at bounding box center [710, 125] width 182 height 10
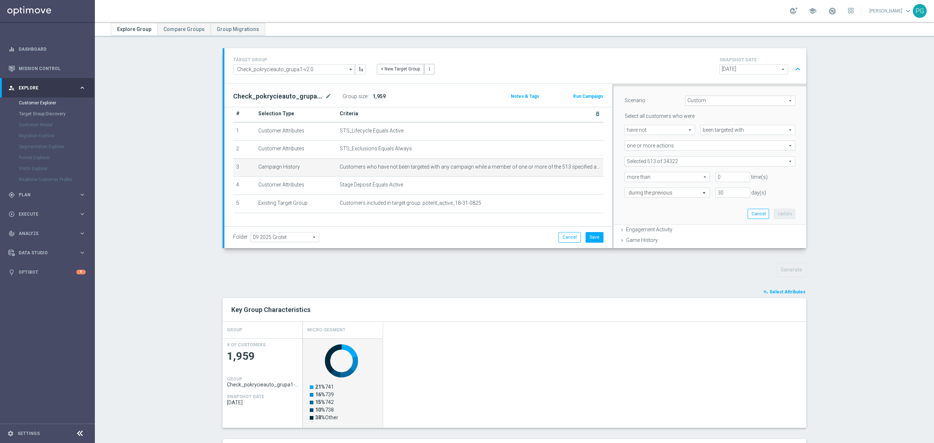
scroll to position [65, 0]
click at [588, 205] on icon "delete_forever" at bounding box center [591, 203] width 6 height 6
click at [372, 98] on span "Show" at bounding box center [378, 96] width 12 height 5
